Goal: Use online tool/utility: Utilize a website feature to perform a specific function

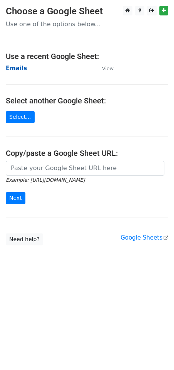
click at [15, 70] on strong "Emails" at bounding box center [16, 68] width 21 height 7
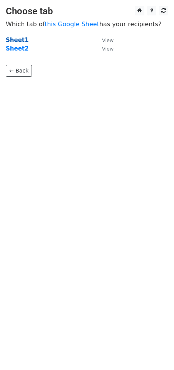
click at [17, 39] on strong "Sheet1" at bounding box center [17, 40] width 23 height 7
